Goal: Find contact information: Obtain details needed to contact an individual or organization

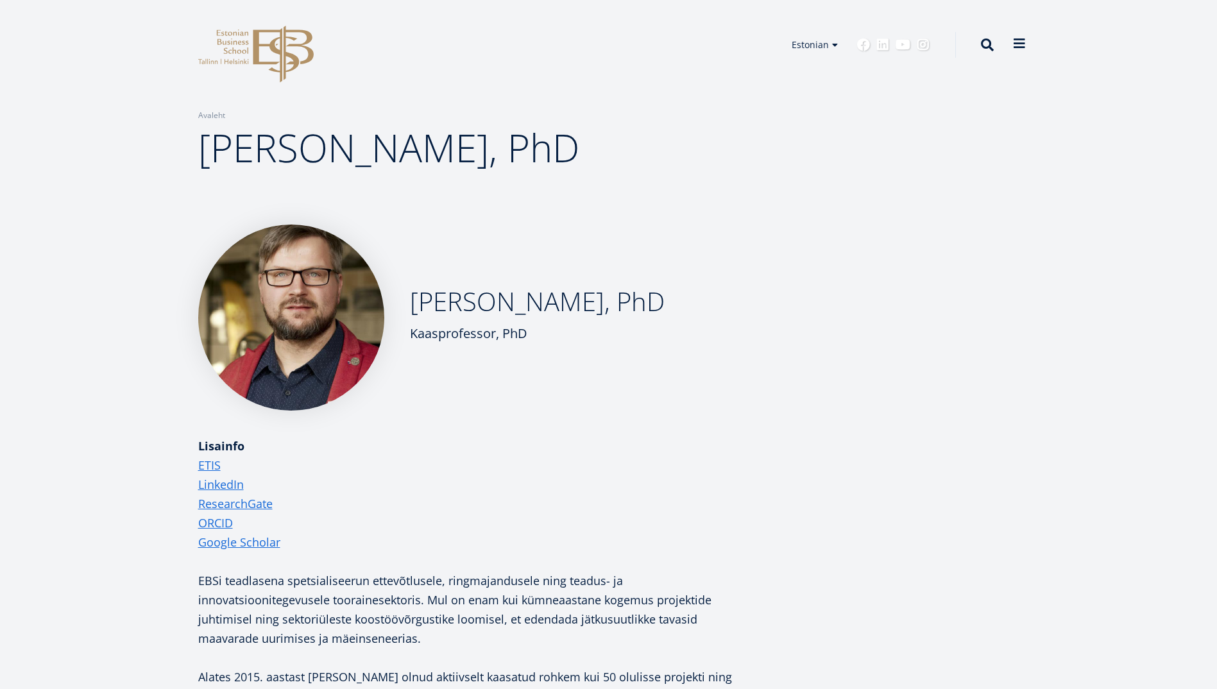
click at [1010, 46] on button at bounding box center [1019, 44] width 26 height 26
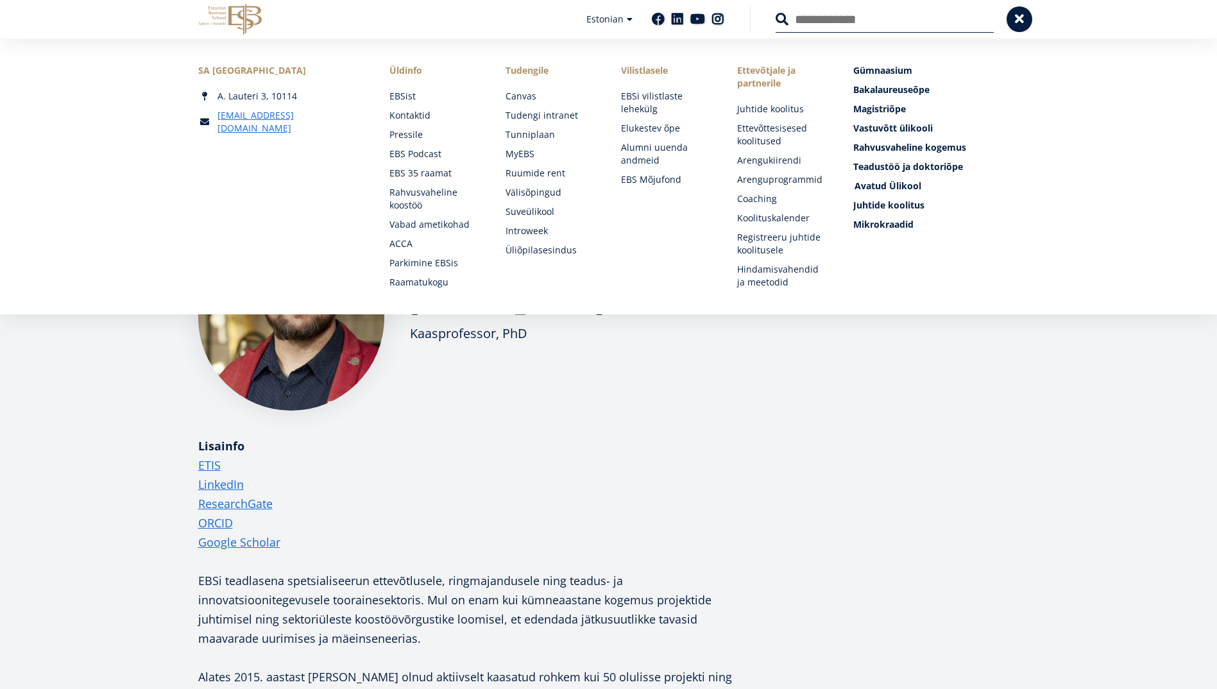
click at [895, 180] on span "Avatud Ülikool Tutvu ja registreeru" at bounding box center [887, 186] width 67 height 12
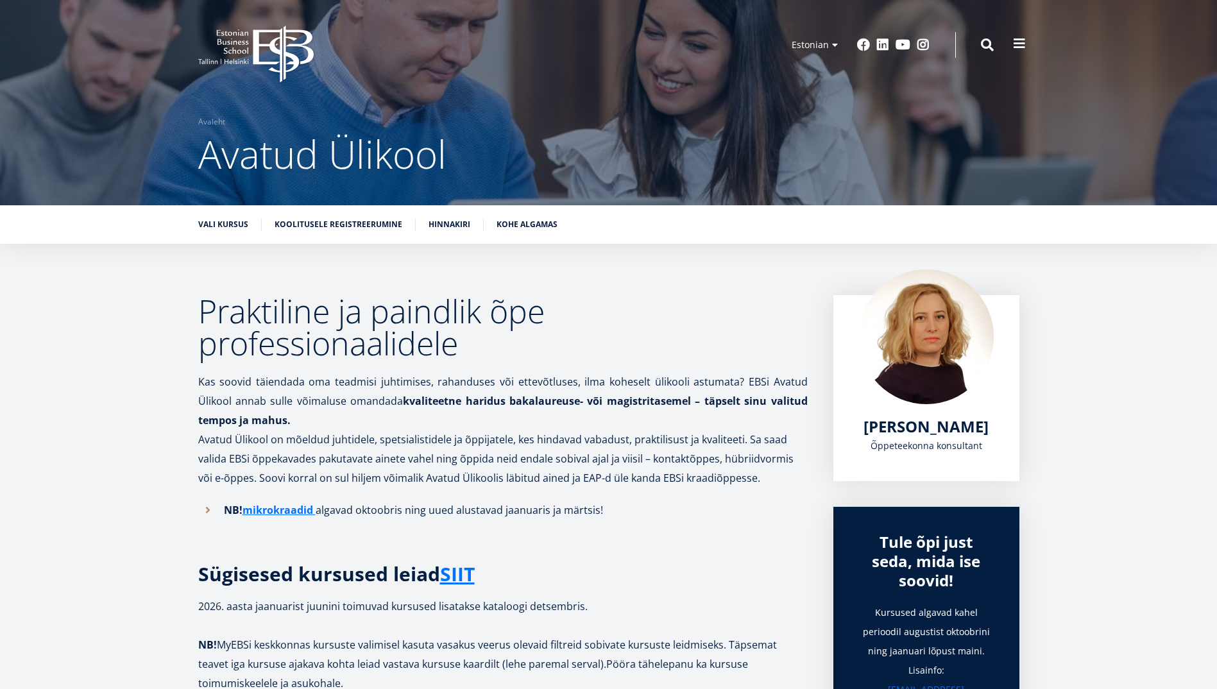
click at [1016, 40] on span at bounding box center [1019, 43] width 13 height 13
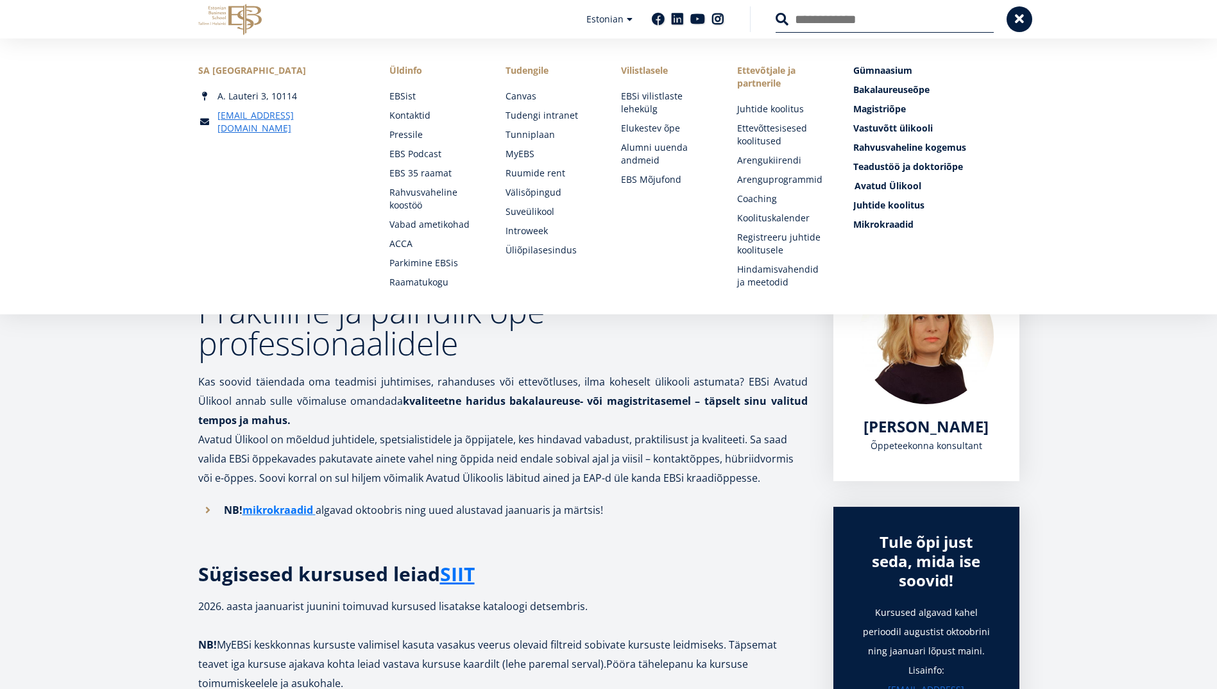
click at [869, 186] on span "Avatud Ülikool Tutvu ja registreeru" at bounding box center [887, 186] width 67 height 12
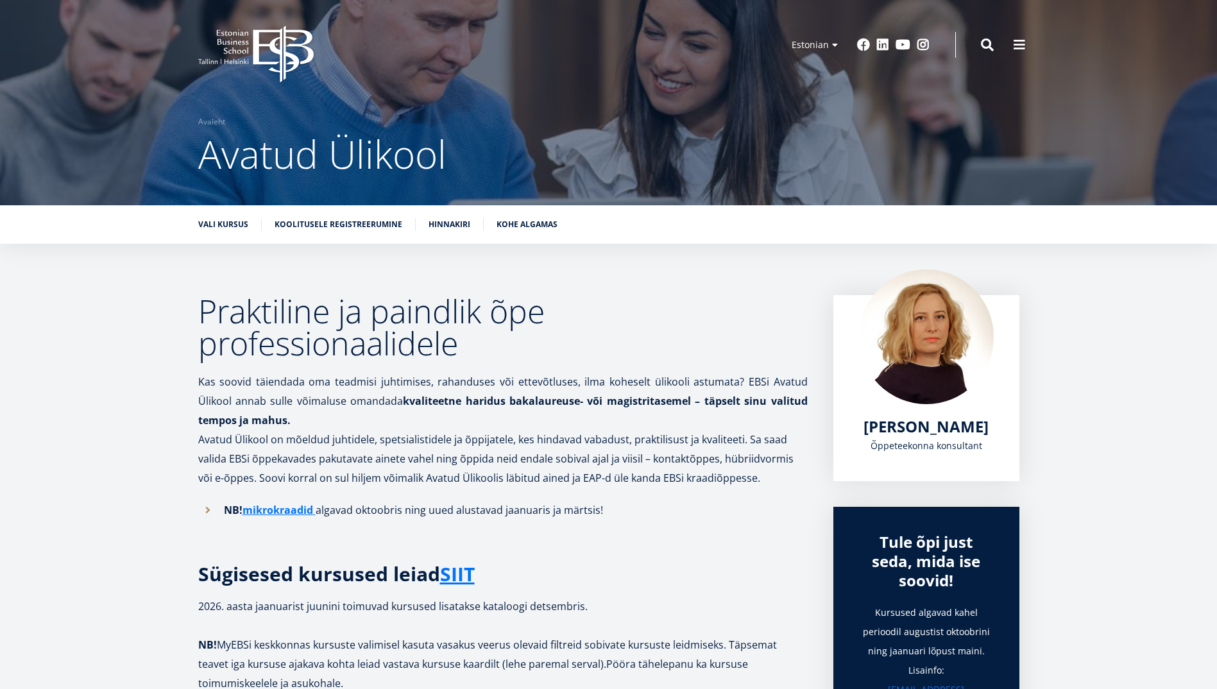
click at [874, 409] on div "Kadri Osula Õppeteekonna konsultant" at bounding box center [926, 388] width 186 height 186
click at [1003, 44] on div "EBS Logo Created with Sketch. Kasutaja konto menüü Admin Estonian Estonian Engl…" at bounding box center [608, 45] width 923 height 38
click at [1011, 42] on button at bounding box center [1019, 44] width 26 height 26
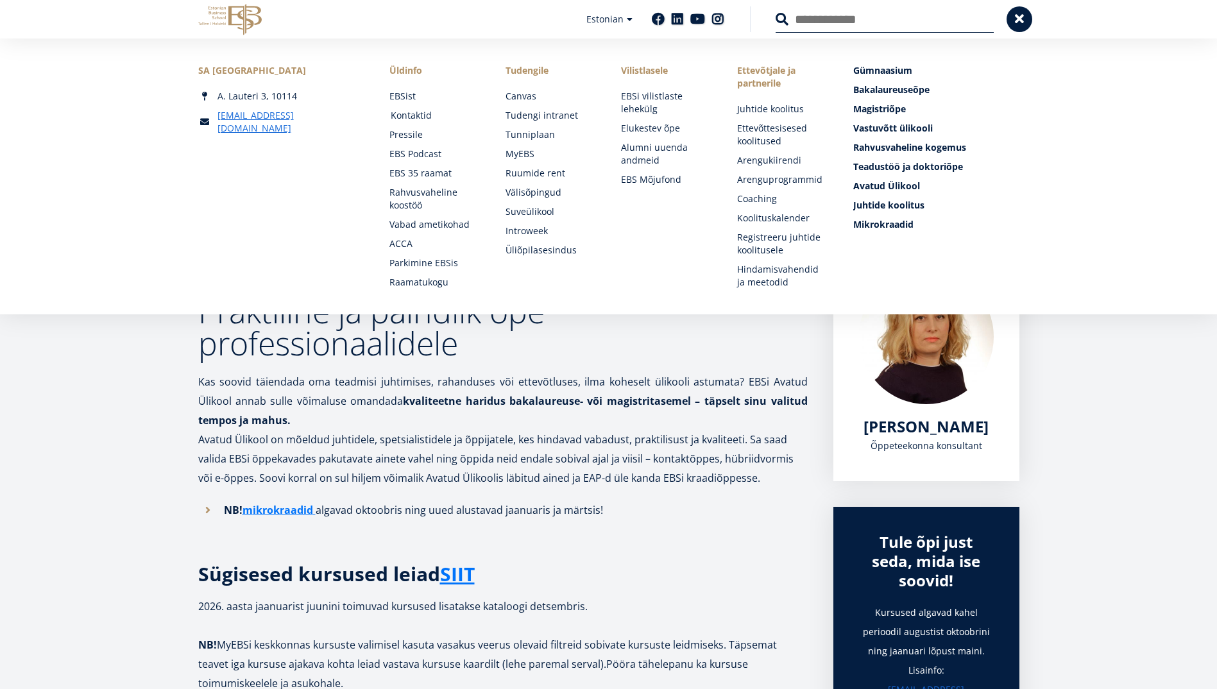
click at [406, 116] on link "Kontaktid" at bounding box center [436, 115] width 90 height 13
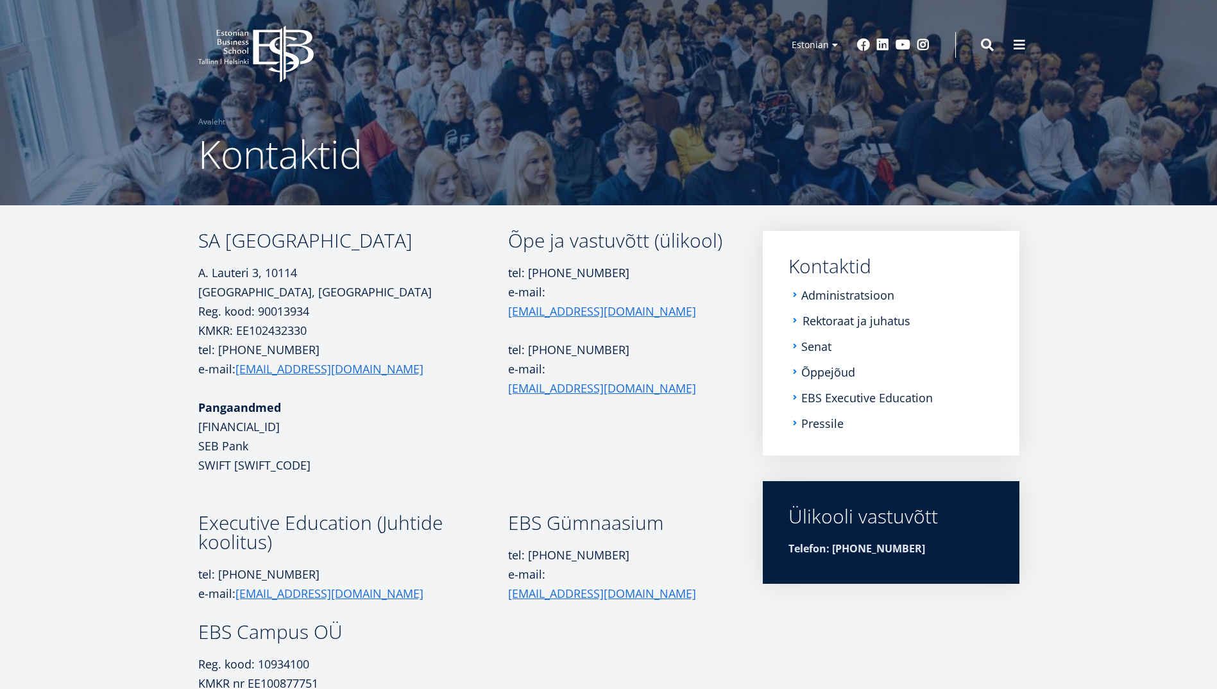
click at [870, 319] on link "Rektoraat ja juhatus" at bounding box center [856, 320] width 108 height 13
